Goal: Task Accomplishment & Management: Complete application form

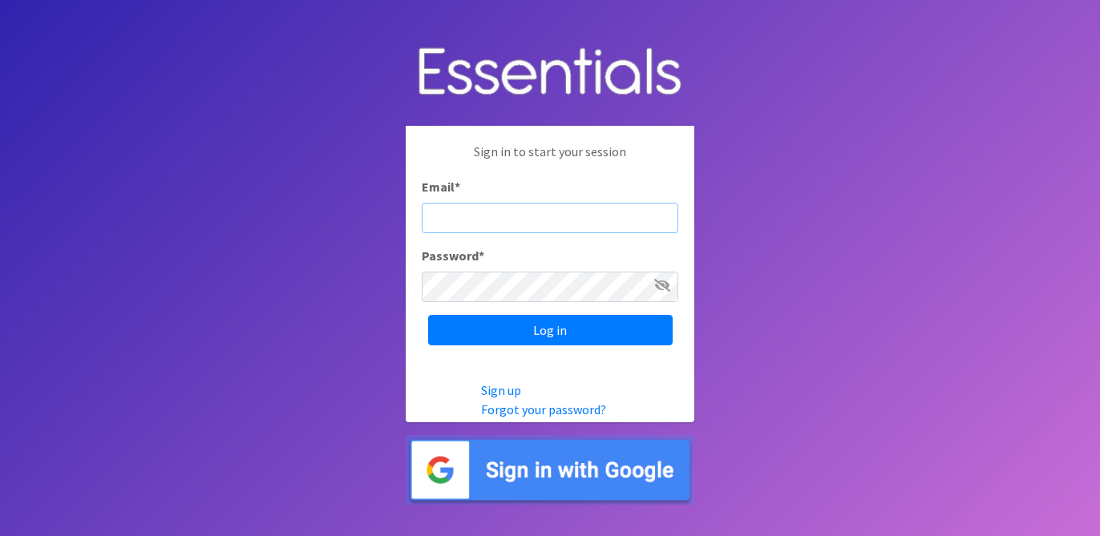
type input "[EMAIL_ADDRESS][DOMAIN_NAME]"
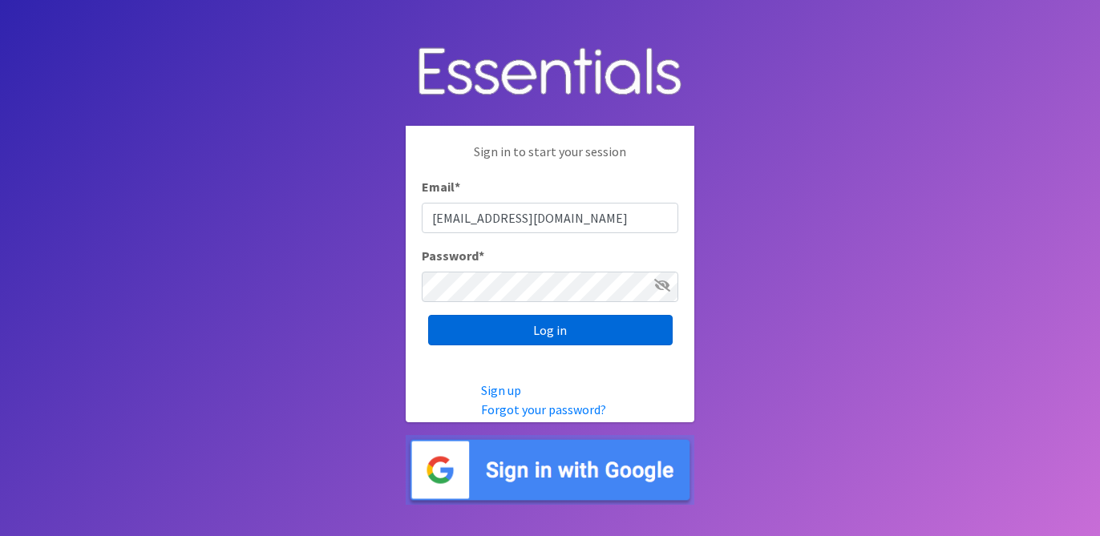
click at [556, 325] on input "Log in" at bounding box center [550, 330] width 244 height 30
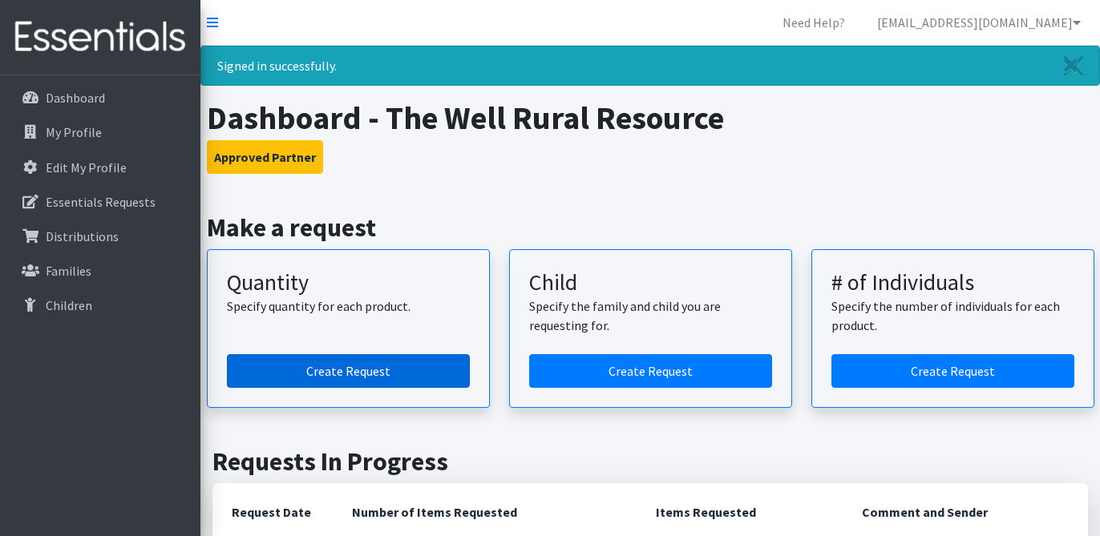
click at [376, 369] on link "Create Request" at bounding box center [348, 371] width 243 height 34
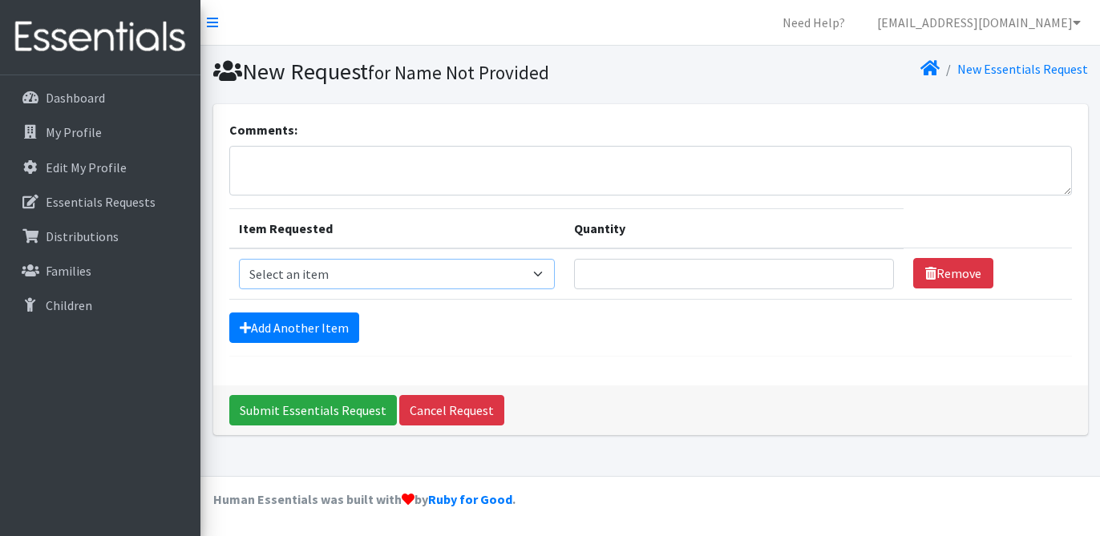
click at [374, 276] on select "Select an item Child (Newborn) Child (Size 1) Child (Size 2) Child (Size 3) Chi…" at bounding box center [397, 274] width 316 height 30
select select "3067"
click at [239, 259] on select "Select an item Child (Newborn) Child (Size 1) Child (Size 2) Child (Size 3) Chi…" at bounding box center [397, 274] width 316 height 30
click at [668, 277] on input "Quantity" at bounding box center [734, 274] width 320 height 30
click at [462, 269] on select "Select an item Child (Newborn) Child (Size 1) Child (Size 2) Child (Size 3) Chi…" at bounding box center [397, 274] width 316 height 30
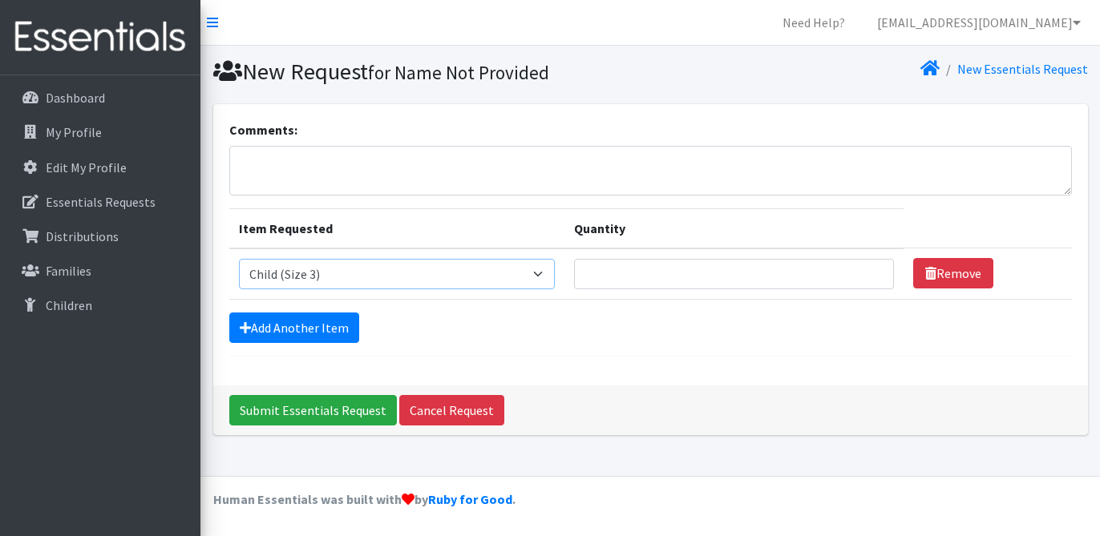
click at [239, 259] on select "Select an item Child (Newborn) Child (Size 1) Child (Size 2) Child (Size 3) Chi…" at bounding box center [397, 274] width 316 height 30
click at [604, 274] on input "Quantity" at bounding box center [734, 274] width 320 height 30
type input "2500"
click at [330, 326] on link "Add Another Item" at bounding box center [294, 328] width 130 height 30
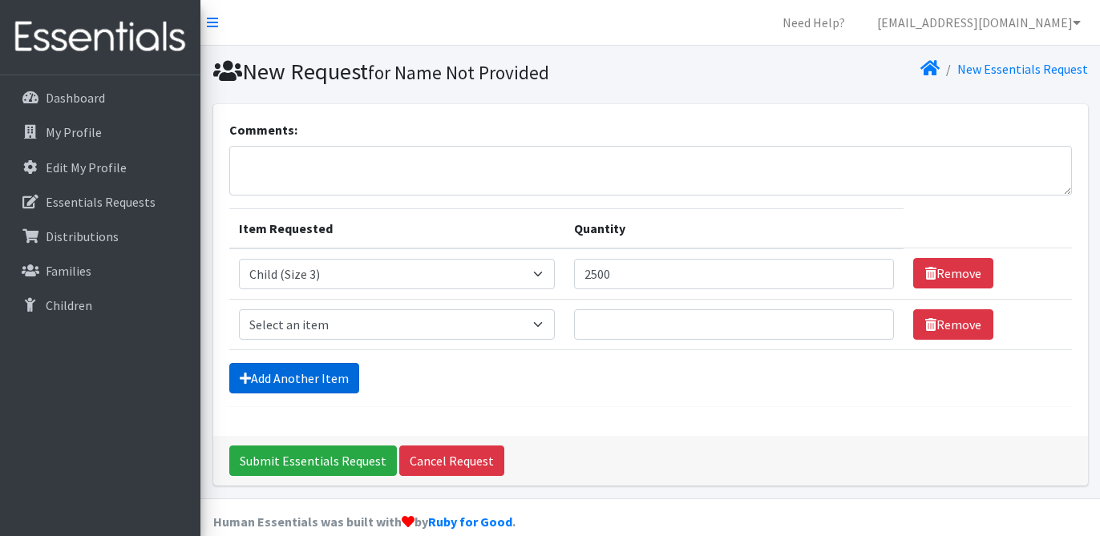
scroll to position [22, 0]
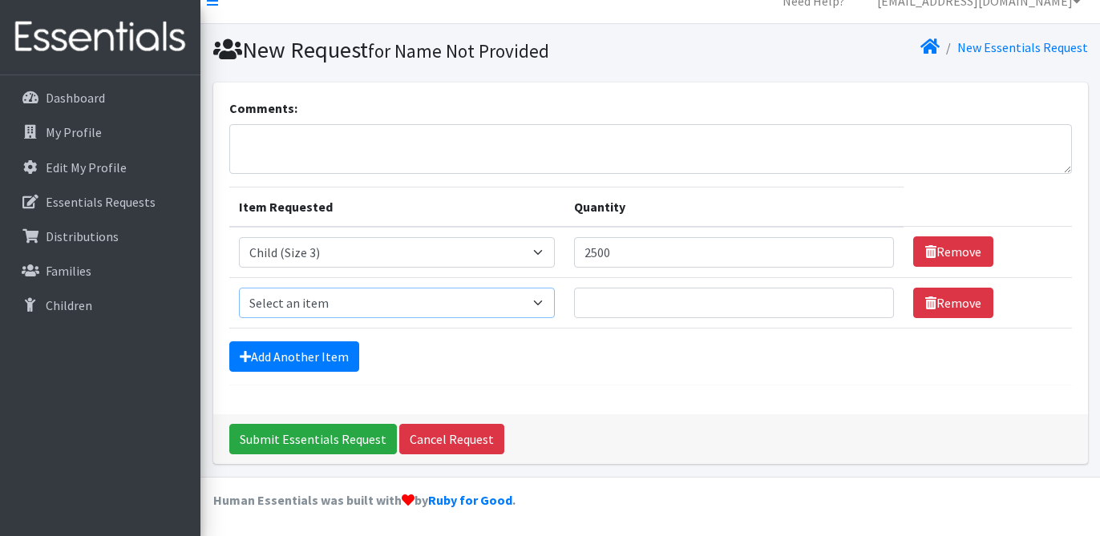
click at [333, 299] on select "Select an item Child (Newborn) Child (Size 1) Child (Size 2) Child (Size 3) Chi…" at bounding box center [397, 303] width 316 height 30
select select "3070"
click at [239, 288] on select "Select an item Child (Newborn) Child (Size 1) Child (Size 2) Child (Size 3) Chi…" at bounding box center [397, 303] width 316 height 30
click at [574, 255] on input "2500" at bounding box center [734, 252] width 320 height 30
type input "1325"
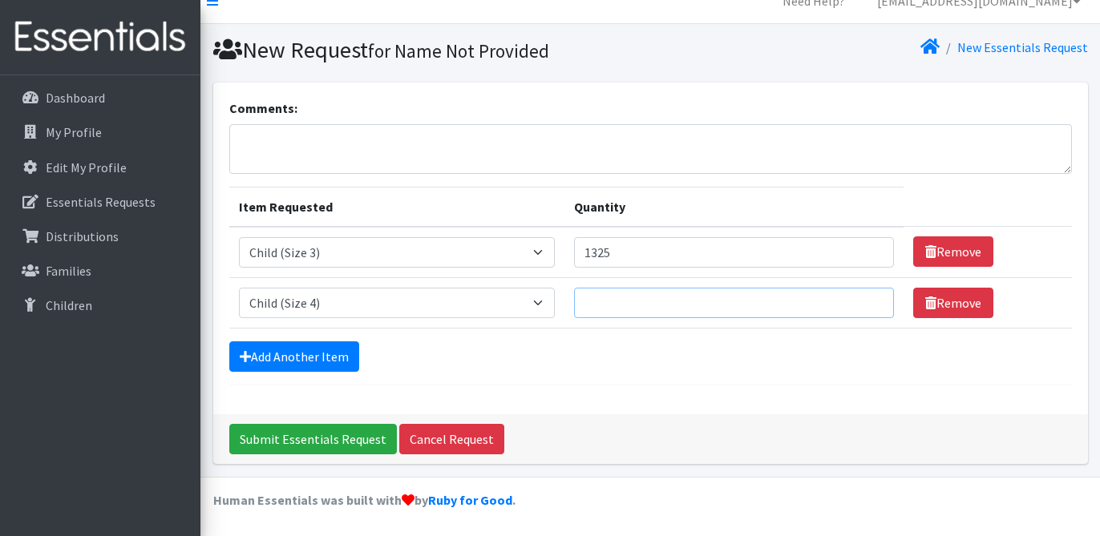
click at [604, 297] on input "Quantity" at bounding box center [734, 303] width 320 height 30
type input "3200"
click at [305, 361] on link "Add Another Item" at bounding box center [294, 356] width 130 height 30
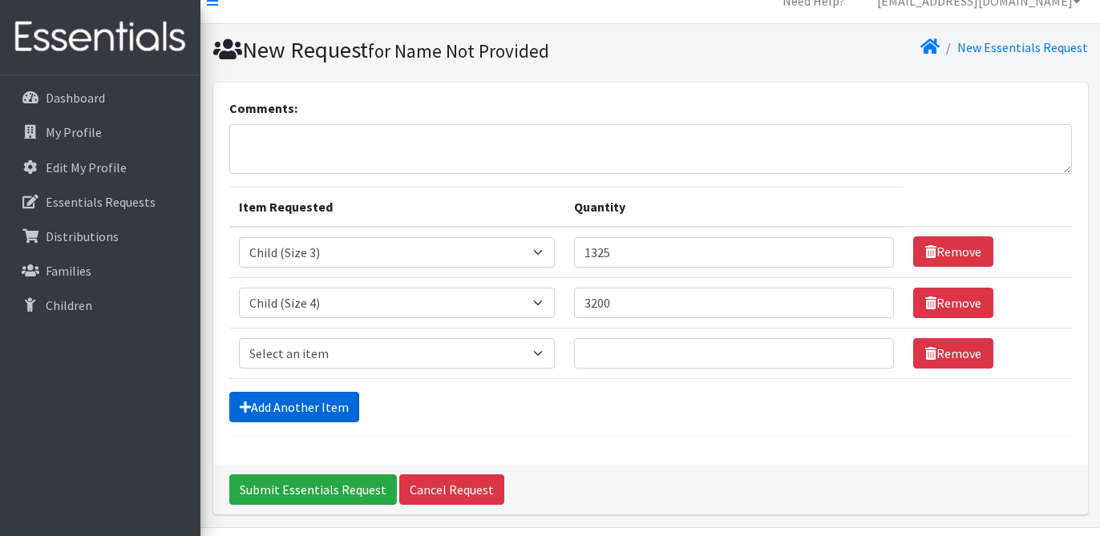
scroll to position [72, 0]
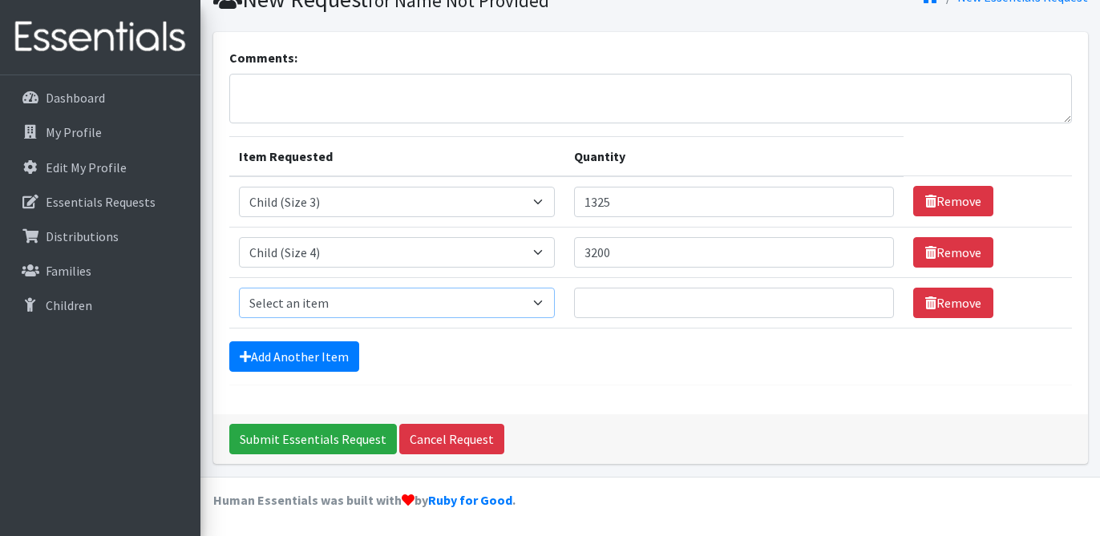
click at [325, 301] on select "Select an item Child (Newborn) Child (Size 1) Child (Size 2) Child (Size 3) Chi…" at bounding box center [397, 303] width 316 height 30
select select "3068"
click at [239, 288] on select "Select an item Child (Newborn) Child (Size 1) Child (Size 2) Child (Size 3) Chi…" at bounding box center [397, 303] width 316 height 30
click at [582, 304] on input "Quantity" at bounding box center [734, 303] width 320 height 30
type input "3200"
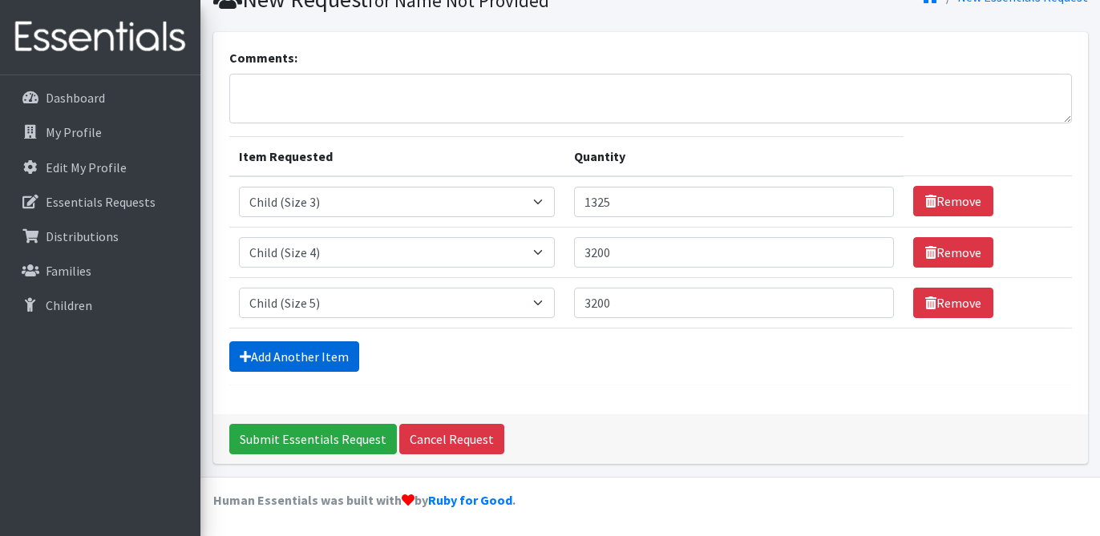
click at [316, 352] on link "Add Another Item" at bounding box center [294, 356] width 130 height 30
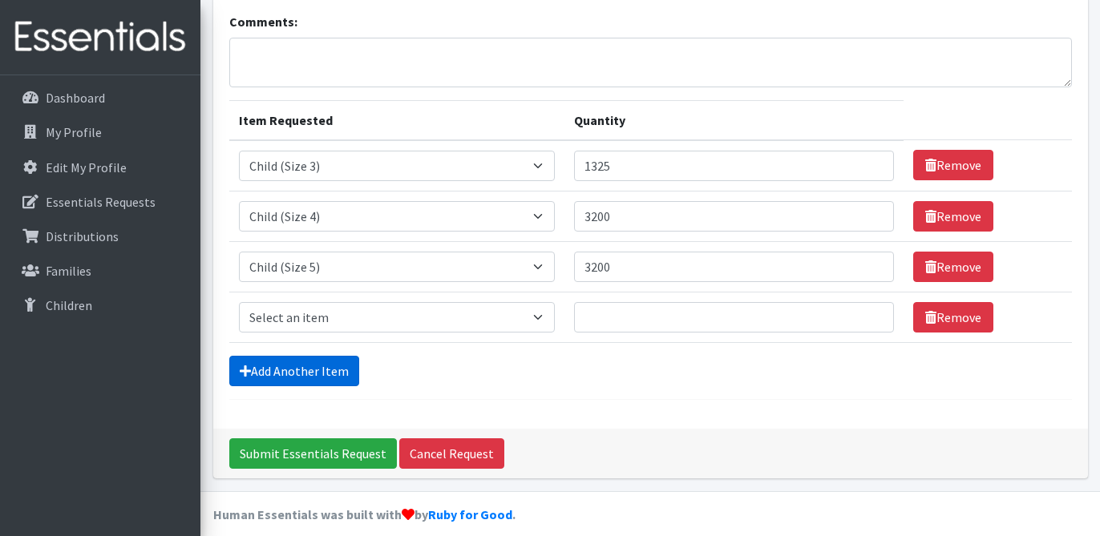
scroll to position [123, 0]
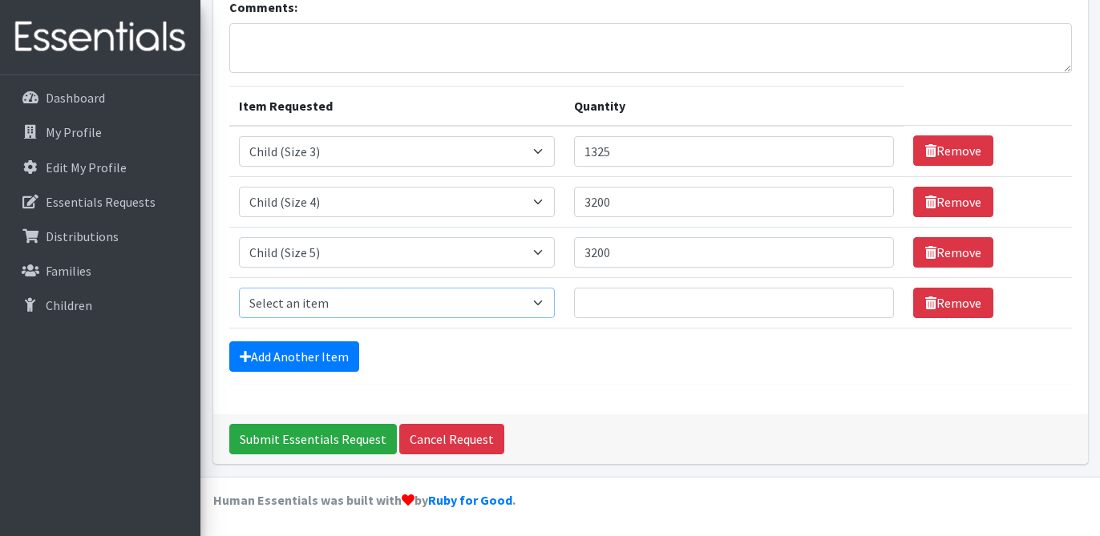
click at [322, 304] on select "Select an item Child (Newborn) Child (Size 1) Child (Size 2) Child (Size 3) Chi…" at bounding box center [397, 303] width 316 height 30
select select "14435"
click at [239, 288] on select "Select an item Child (Newborn) Child (Size 1) Child (Size 2) Child (Size 3) Chi…" at bounding box center [397, 303] width 316 height 30
click at [579, 299] on input "Quantity" at bounding box center [734, 303] width 320 height 30
type input "3200"
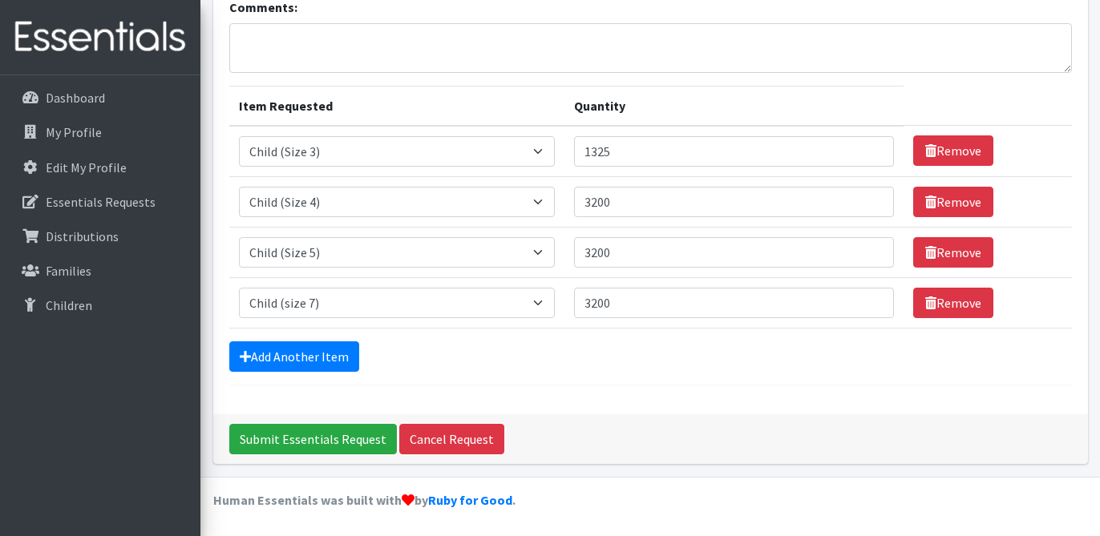
click at [641, 381] on form "Comments: Item Requested Quantity Item Requested Select an item Child (Newborn)…" at bounding box center [650, 192] width 842 height 388
click at [574, 153] on input "1325" at bounding box center [734, 151] width 320 height 30
type input "1725"
click at [633, 344] on div "Add Another Item" at bounding box center [650, 356] width 842 height 30
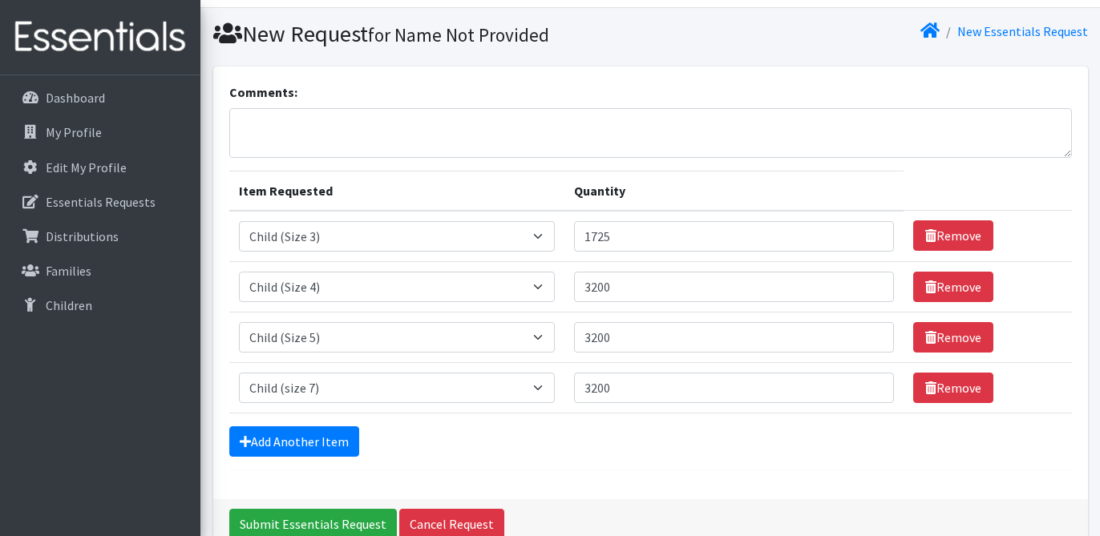
scroll to position [0, 0]
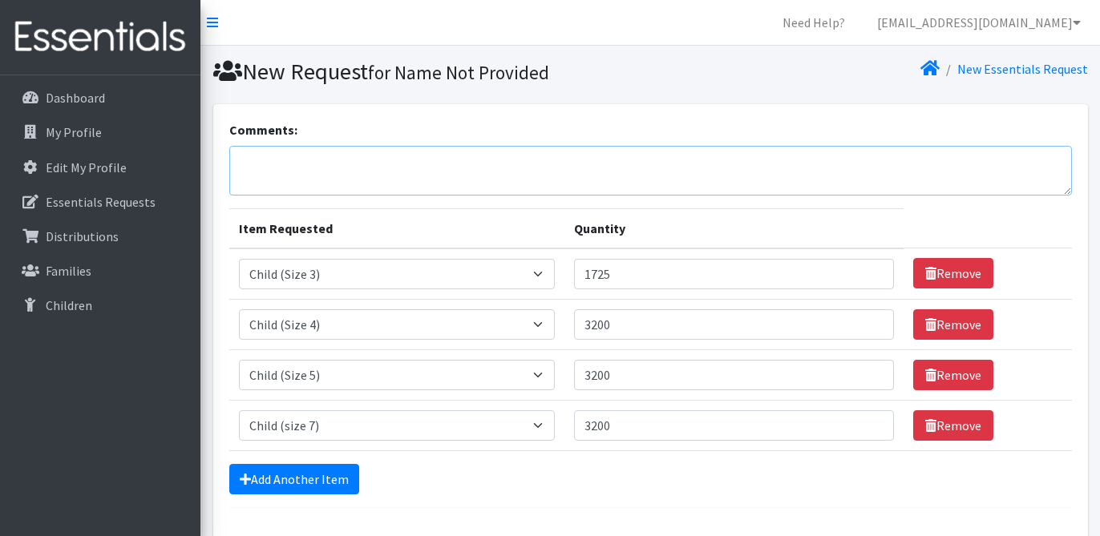
click at [526, 168] on textarea "Comments:" at bounding box center [650, 171] width 842 height 50
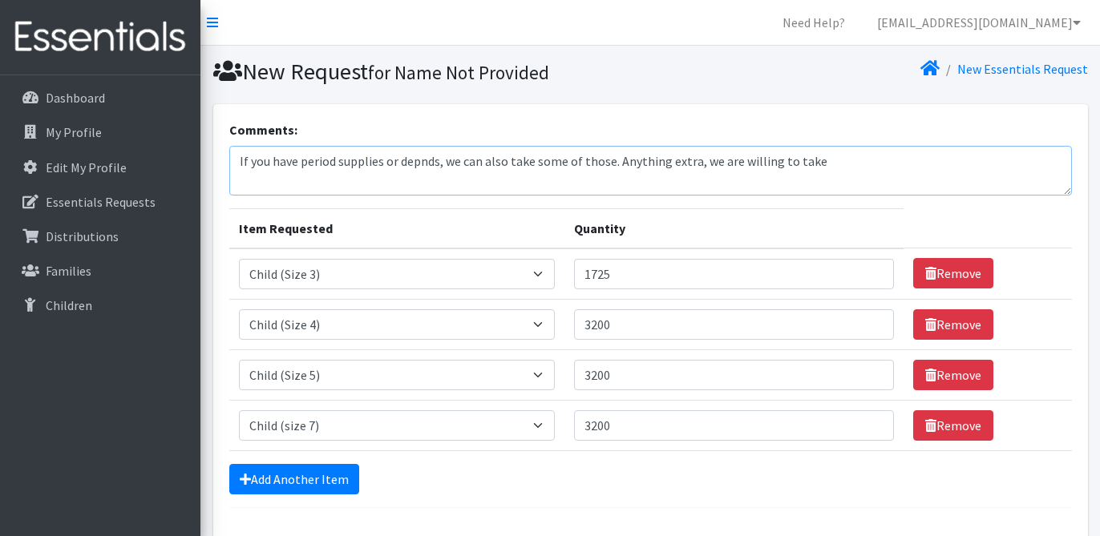
drag, startPoint x: 620, startPoint y: 163, endPoint x: 899, endPoint y: 173, distance: 279.9
click at [899, 173] on textarea "If you have period supplies or depnds, we can also take some of those. Anything…" at bounding box center [650, 171] width 842 height 50
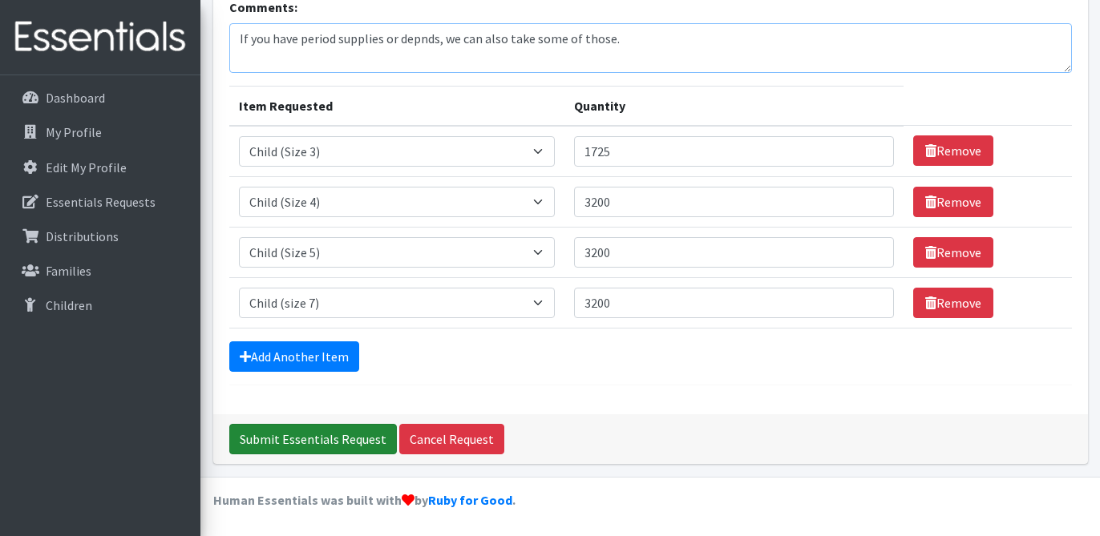
type textarea "If you have period supplies or depnds, we can also take some of those."
click at [277, 439] on input "Submit Essentials Request" at bounding box center [313, 439] width 168 height 30
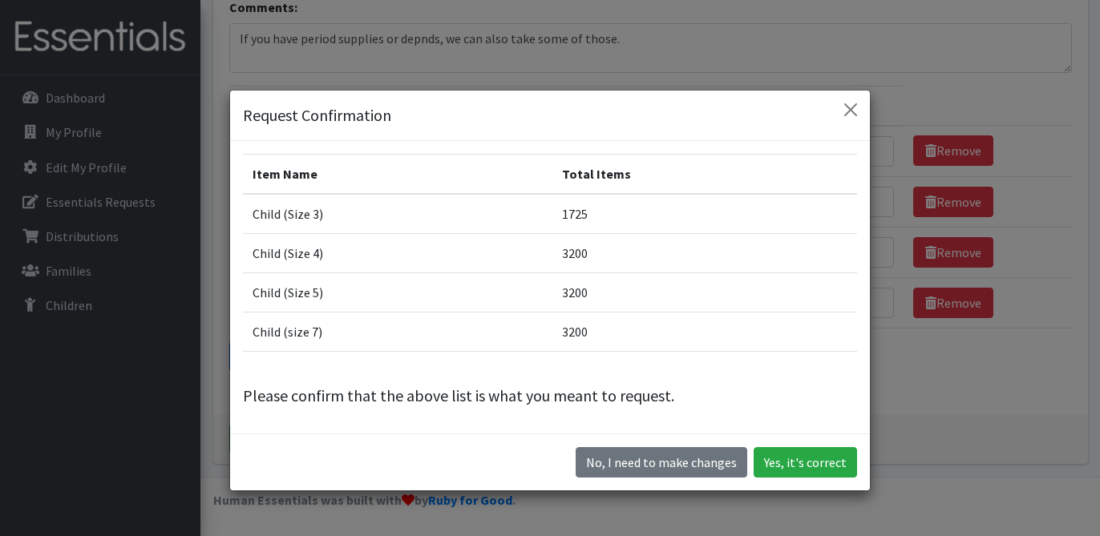
click at [733, 386] on p "Please confirm that the above list is what you meant to request." at bounding box center [550, 396] width 614 height 24
click at [828, 469] on button "Yes, it's correct" at bounding box center [804, 462] width 103 height 30
